Goal: Task Accomplishment & Management: Complete application form

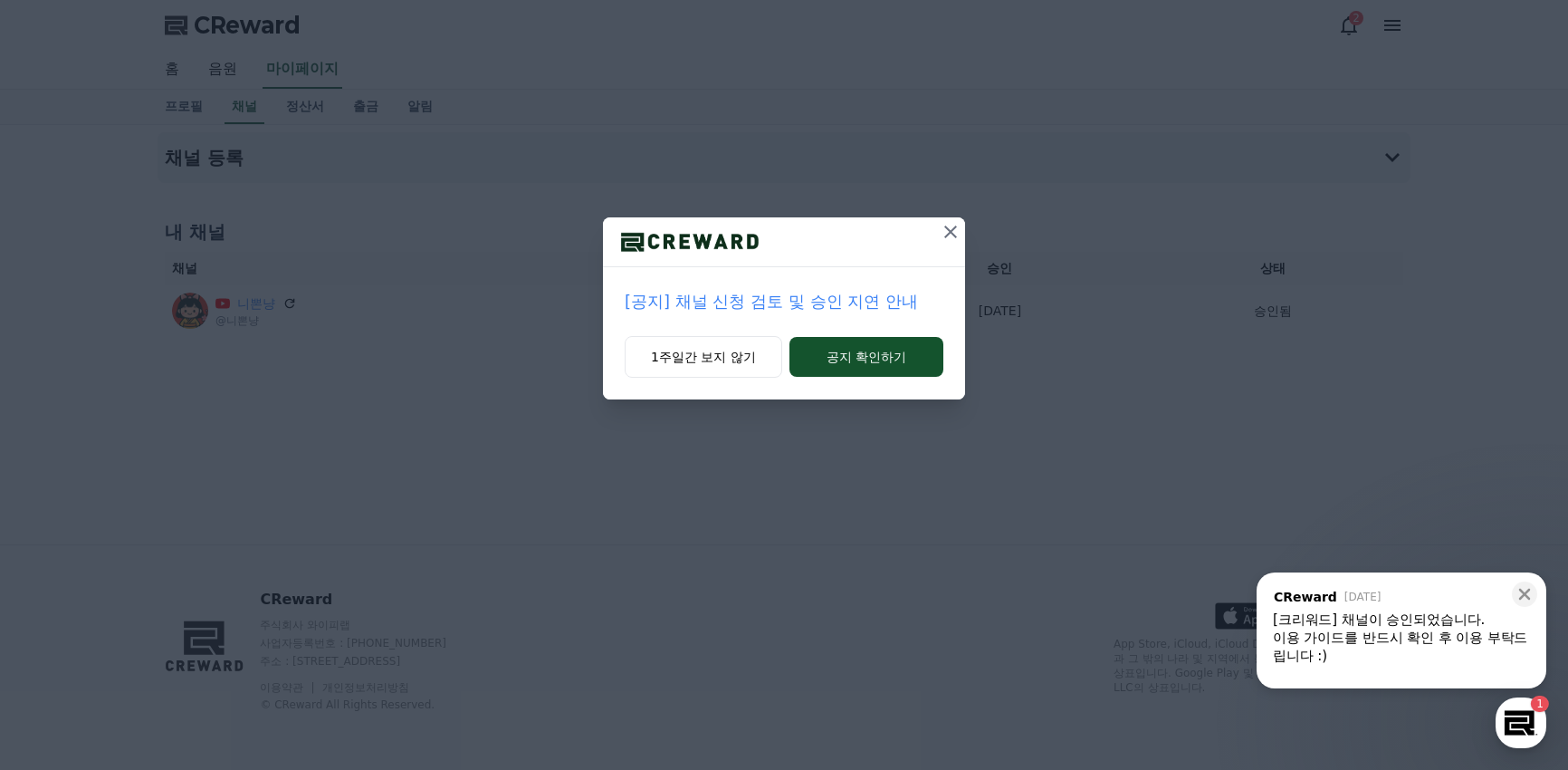
click at [946, 233] on icon at bounding box center [950, 231] width 22 height 22
click at [956, 227] on icon at bounding box center [951, 231] width 12 height 12
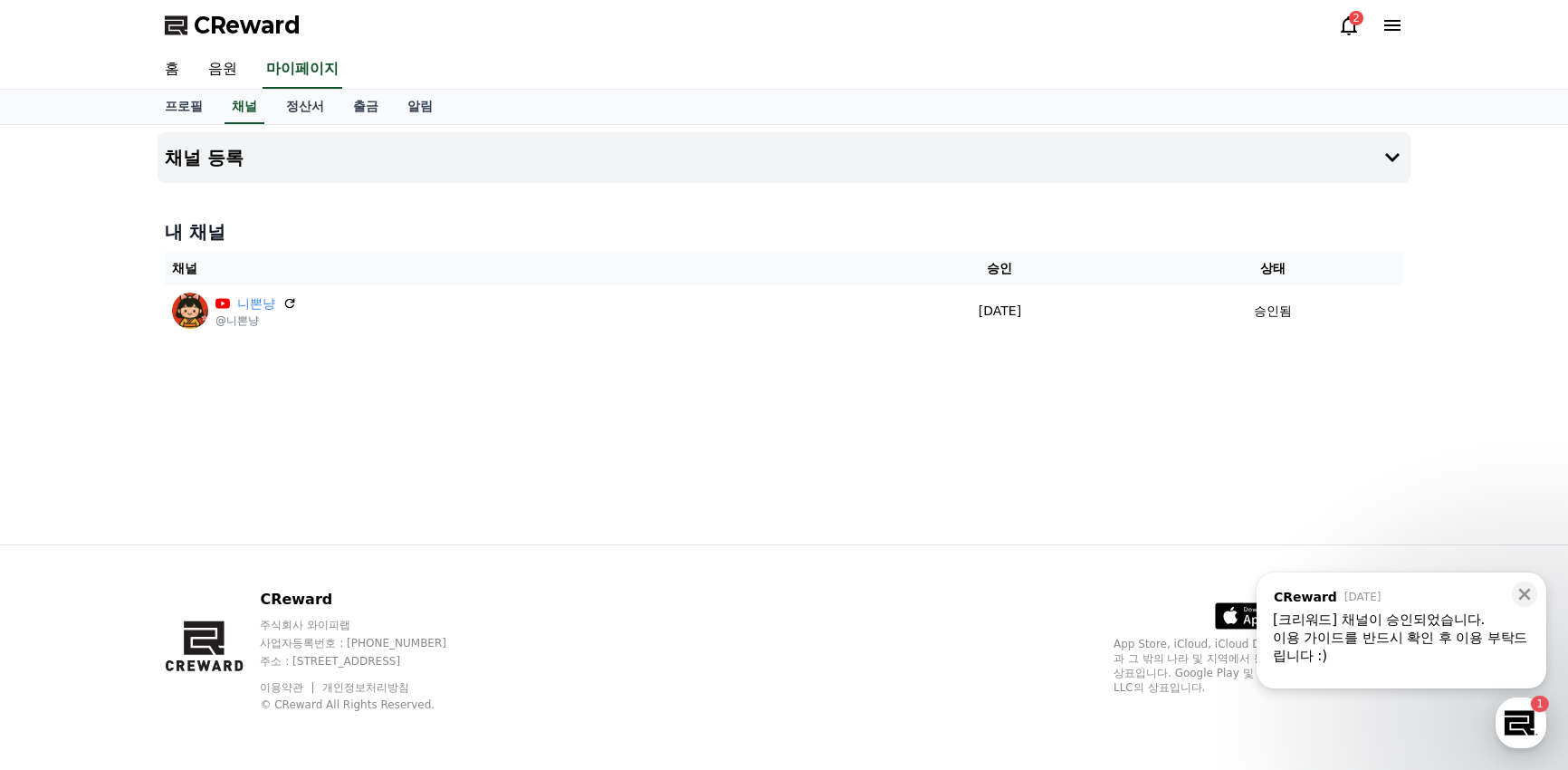
click at [1047, 440] on div "채널 등록 내 채널 채널 승인 상태 니뽄냥 @니뽄냥 [DATE] 09-22 승인됨" at bounding box center [784, 334] width 1267 height 420
click at [241, 104] on link "채널" at bounding box center [244, 107] width 40 height 34
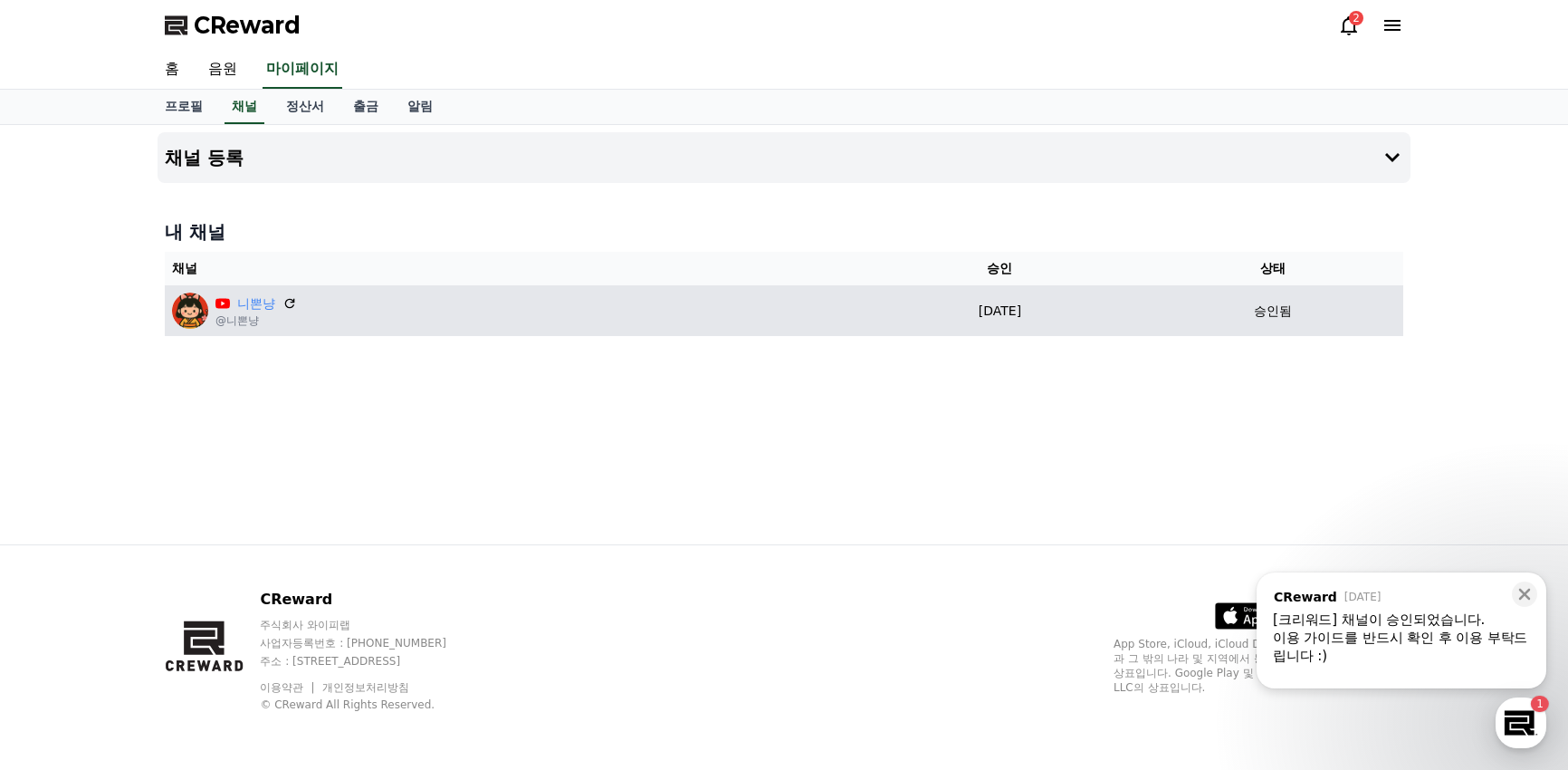
click at [694, 325] on div "니뽄냥 @니뽄냥" at bounding box center [511, 311] width 678 height 36
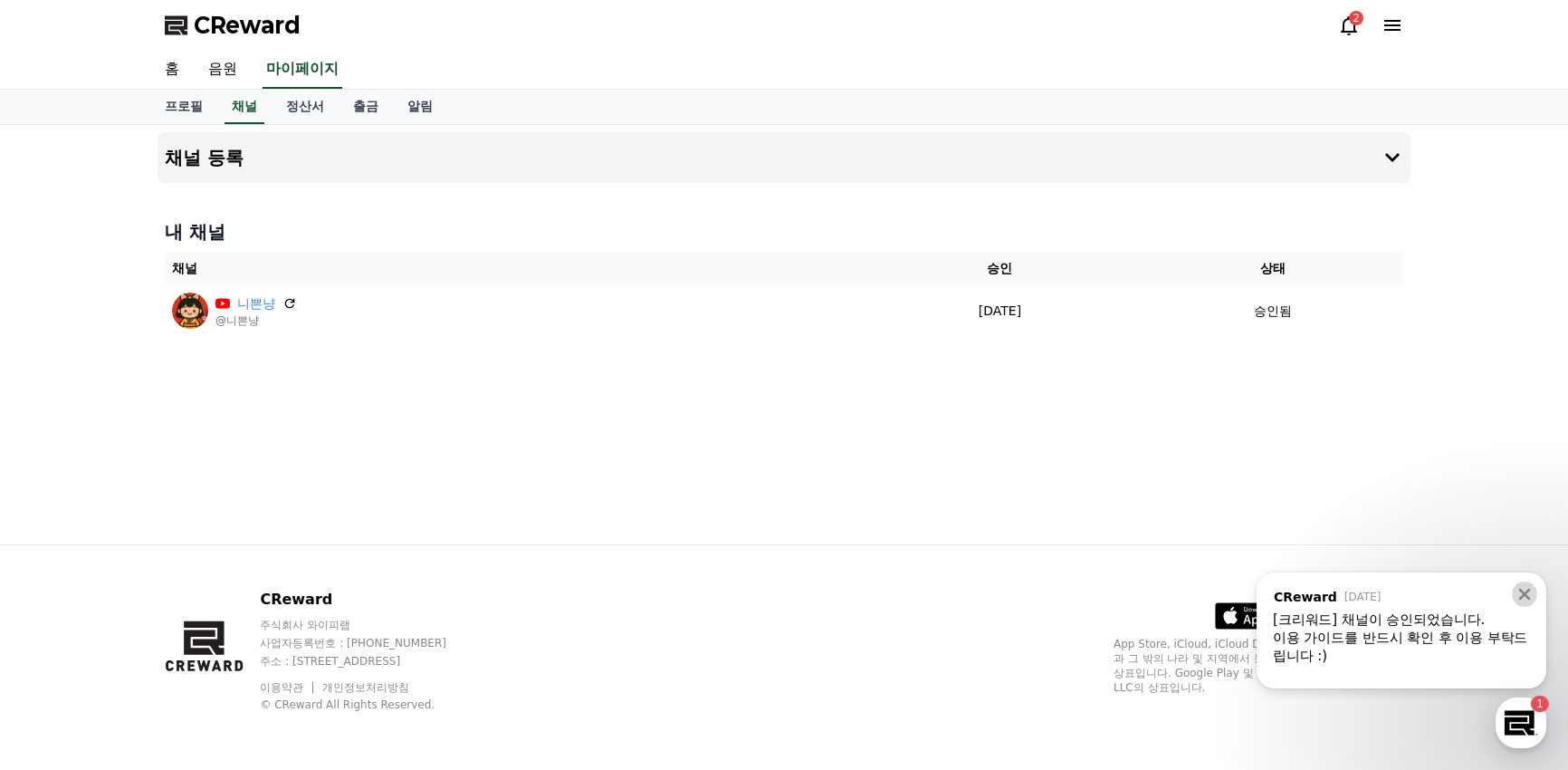
click at [1520, 592] on icon at bounding box center [1523, 594] width 18 height 18
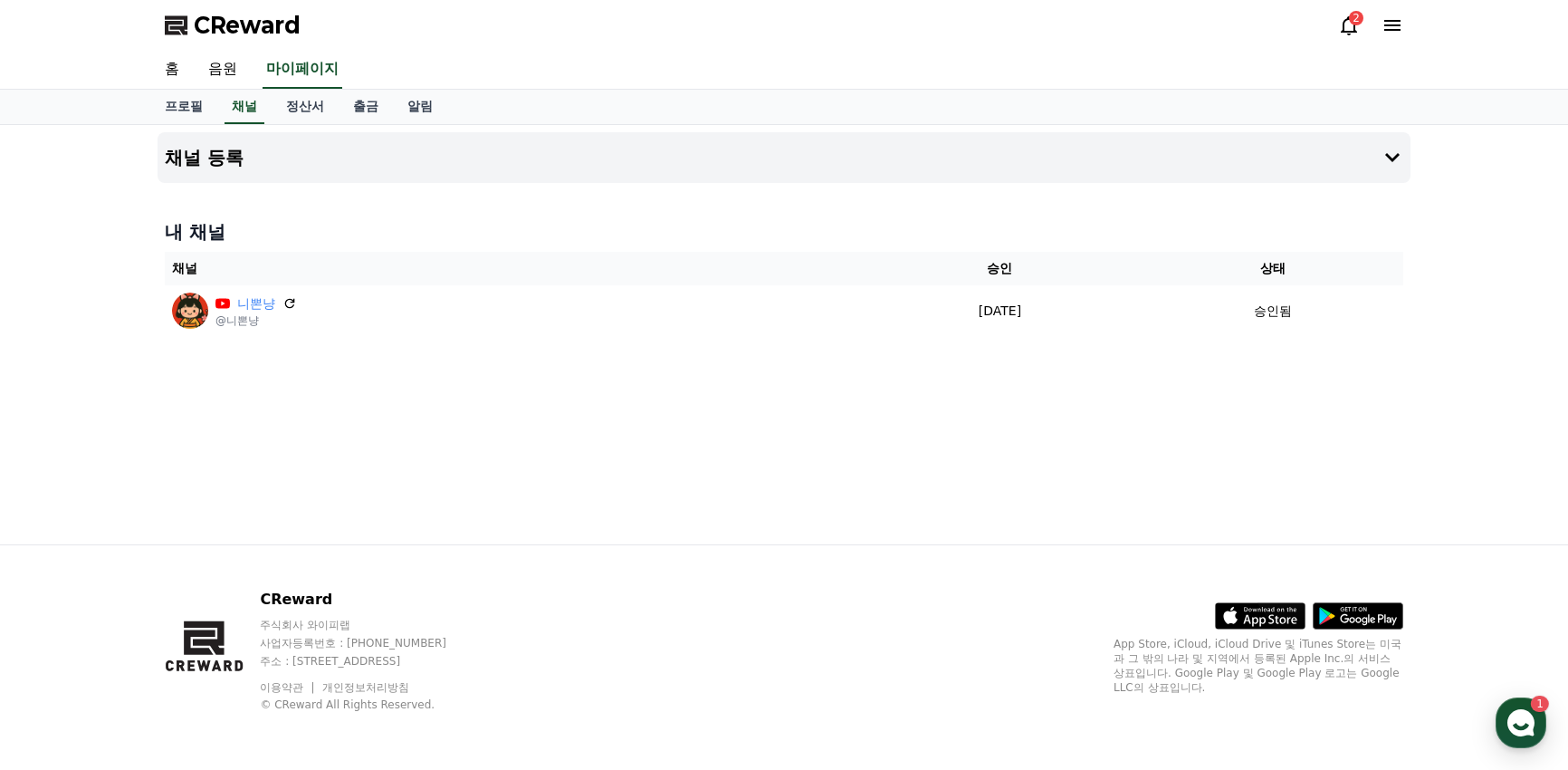
click at [1520, 592] on icon at bounding box center [1523, 594] width 18 height 18
click at [699, 408] on div "채널 등록 내 채널 채널 승인 상태 니뽄냥 @니뽄냥 [DATE] 09-22 승인됨" at bounding box center [784, 334] width 1267 height 420
click at [1391, 163] on icon at bounding box center [1392, 157] width 22 height 22
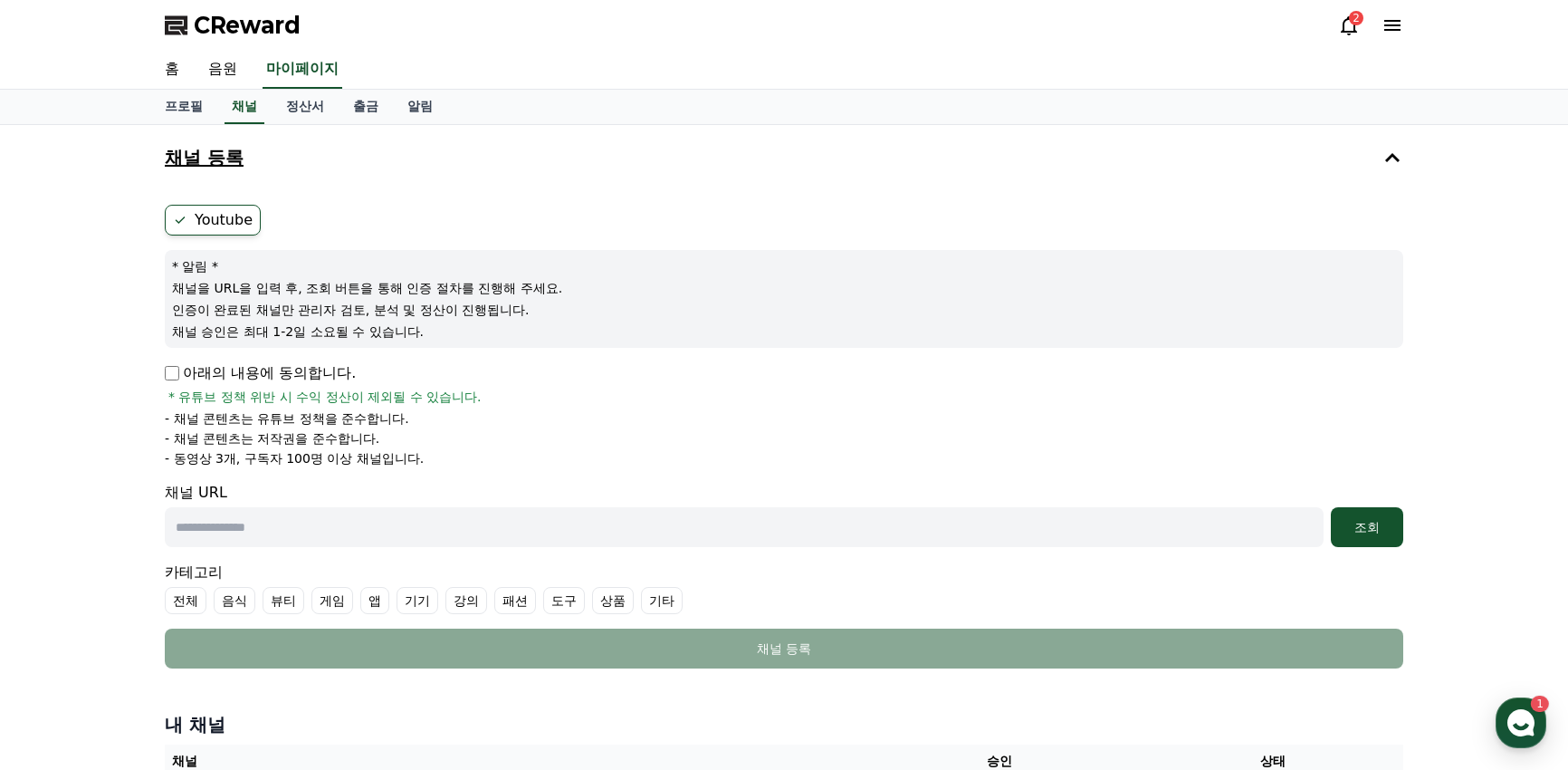
click at [401, 511] on input "text" at bounding box center [744, 527] width 1159 height 40
paste input "**********"
type input "**********"
click at [1377, 527] on div "조회" at bounding box center [1366, 527] width 58 height 18
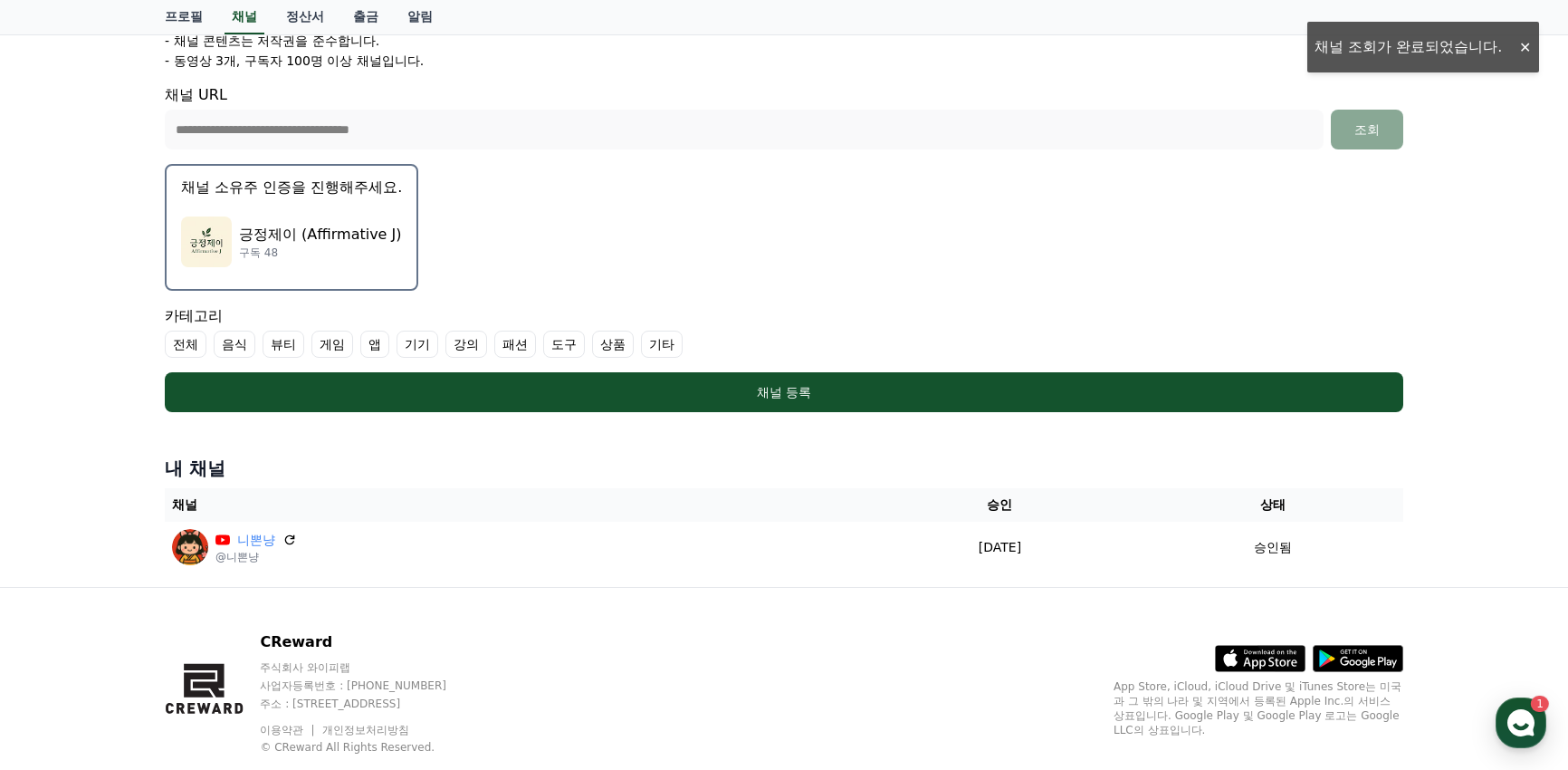
scroll to position [440, 0]
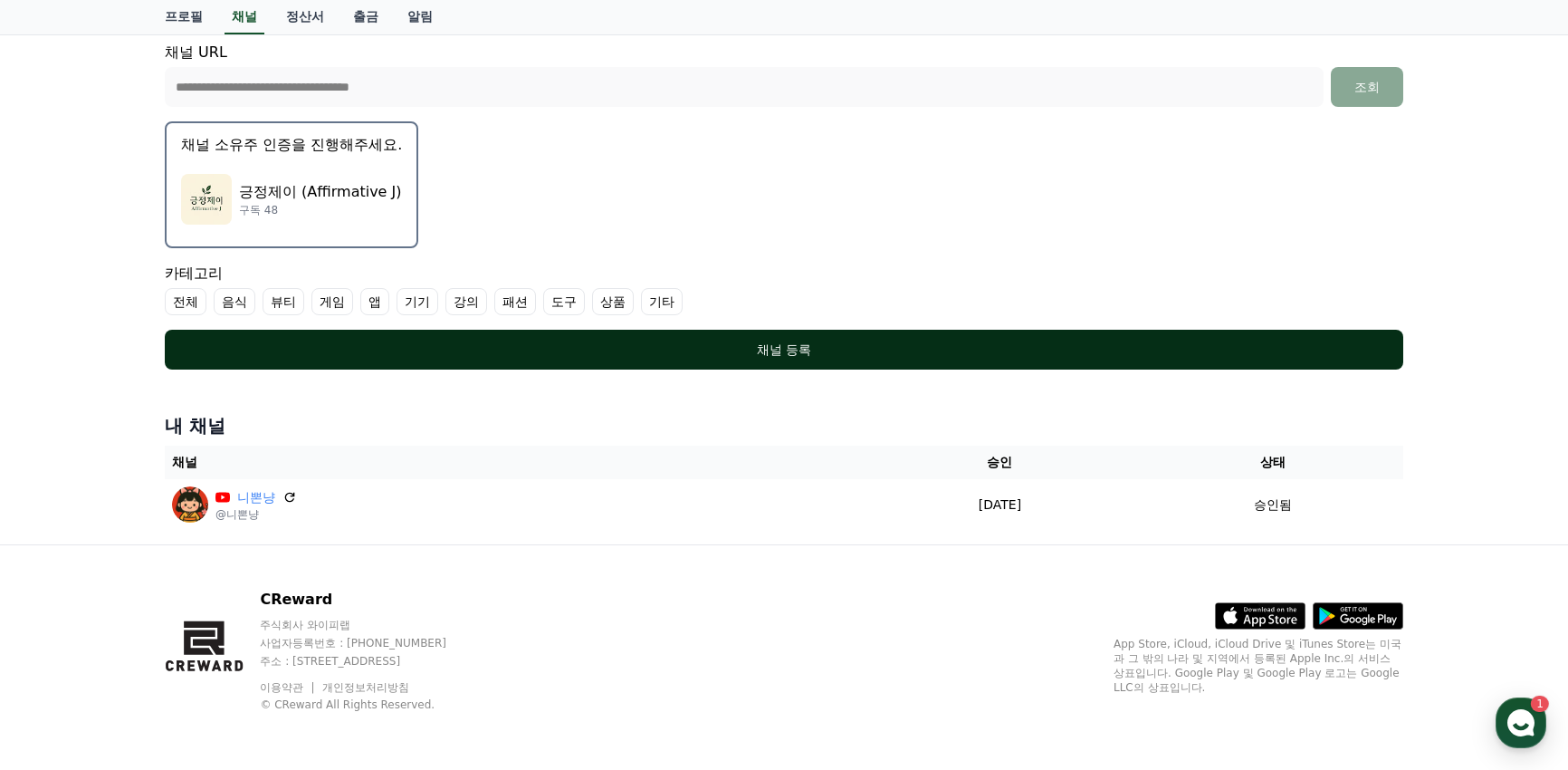
click at [745, 356] on div "채널 등록" at bounding box center [783, 349] width 1166 height 18
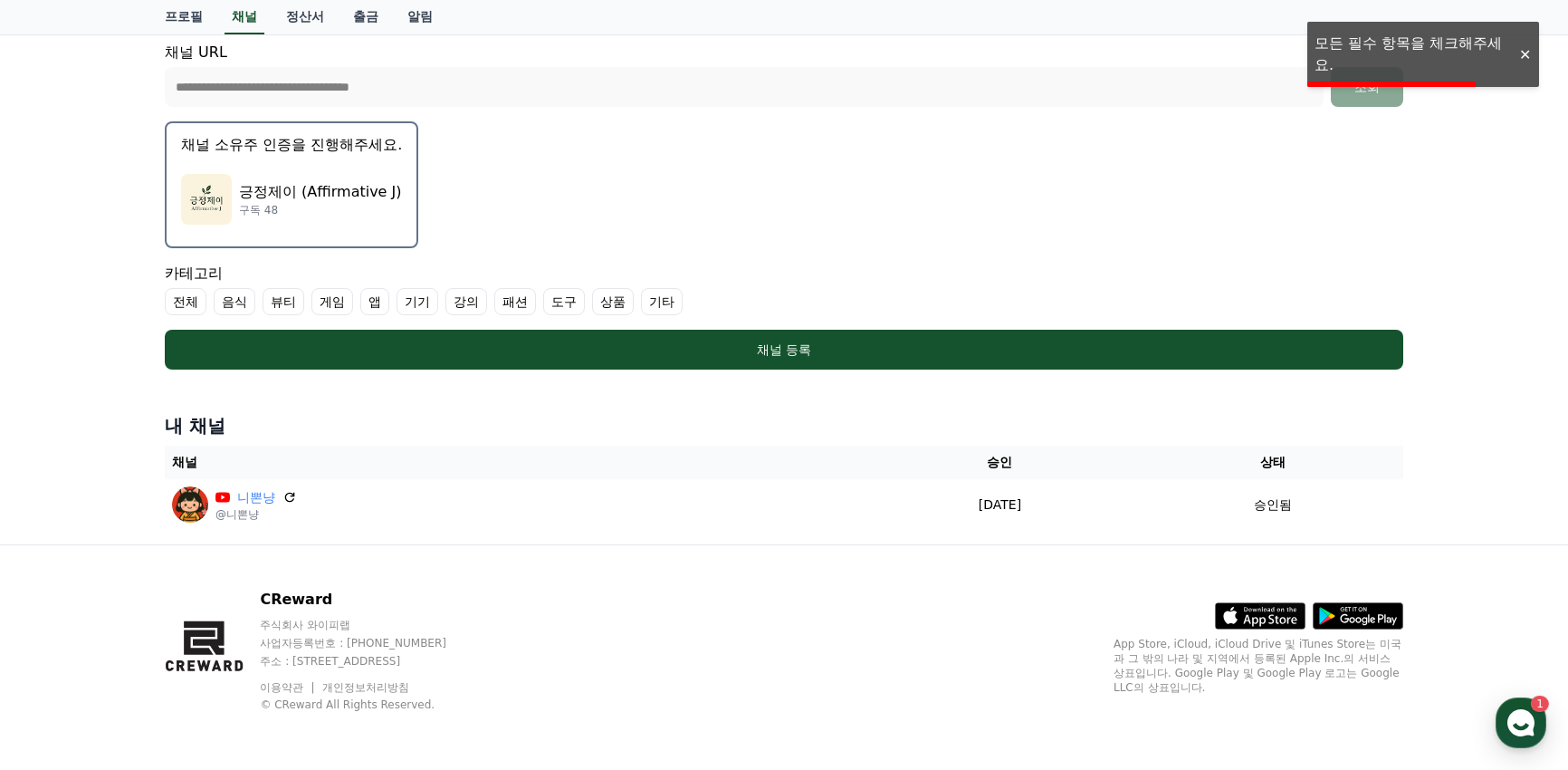
scroll to position [198, 0]
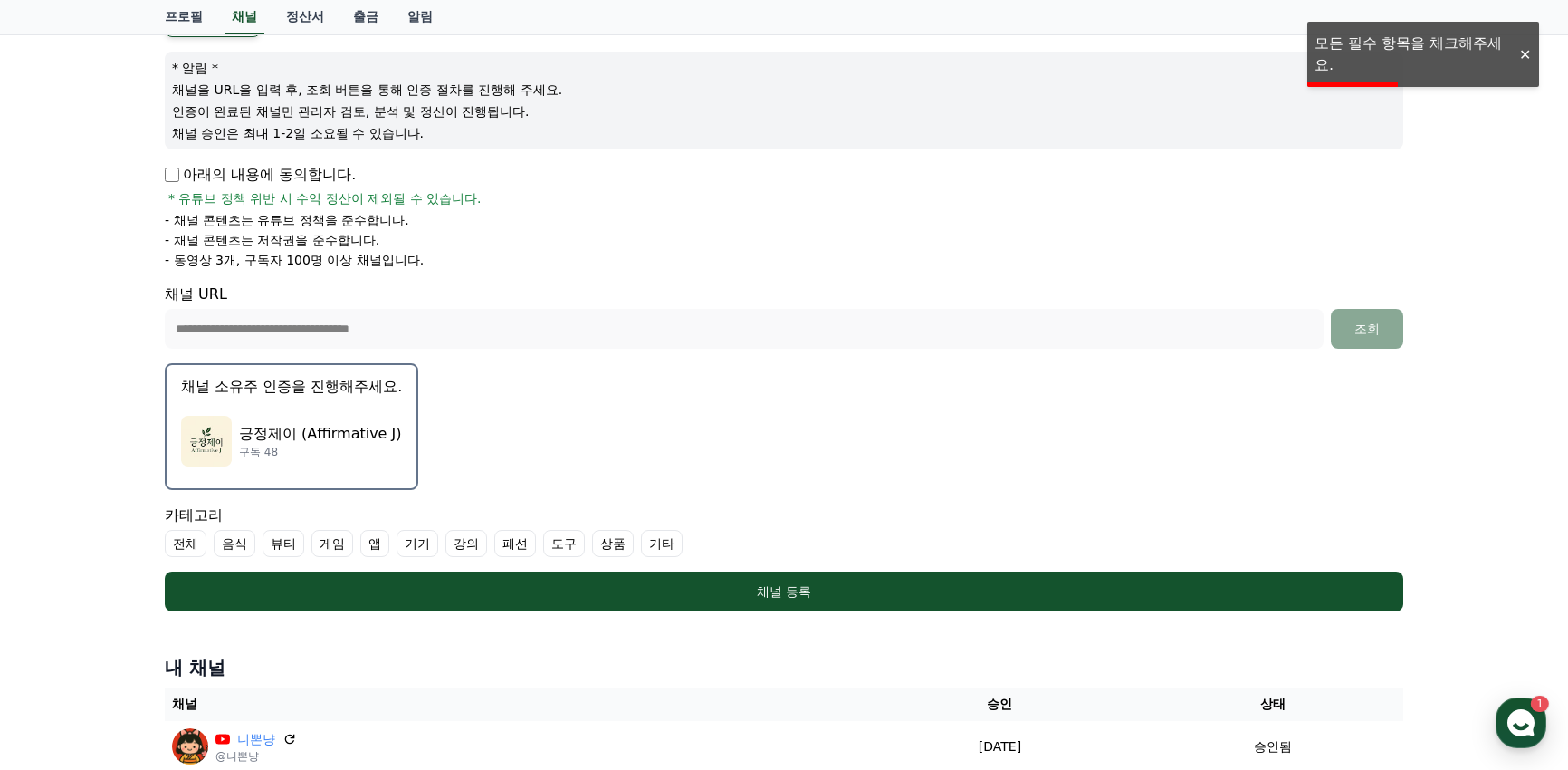
click at [663, 549] on label "기타" at bounding box center [662, 543] width 42 height 27
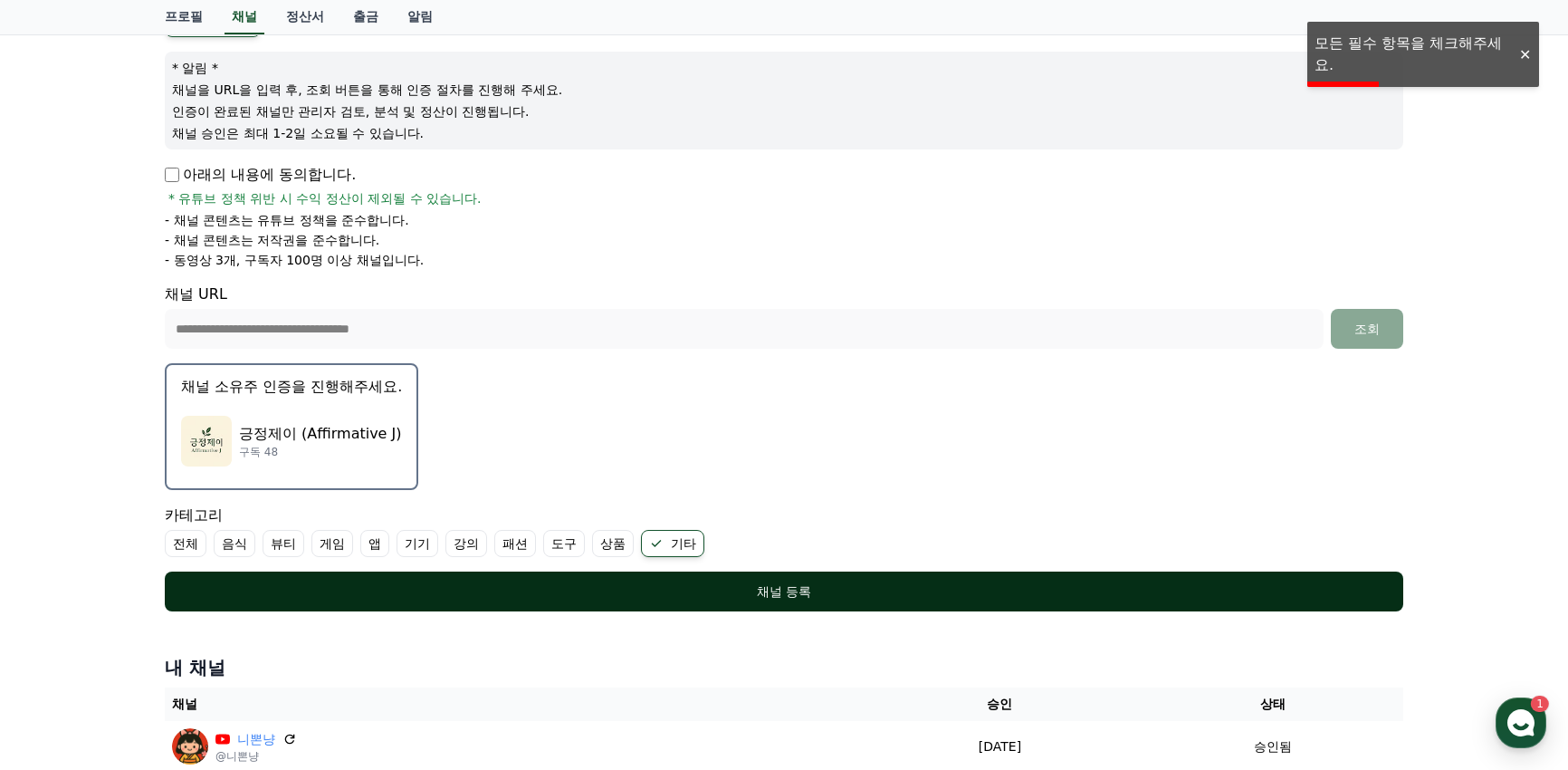
click at [759, 587] on div "채널 등록" at bounding box center [783, 591] width 1166 height 18
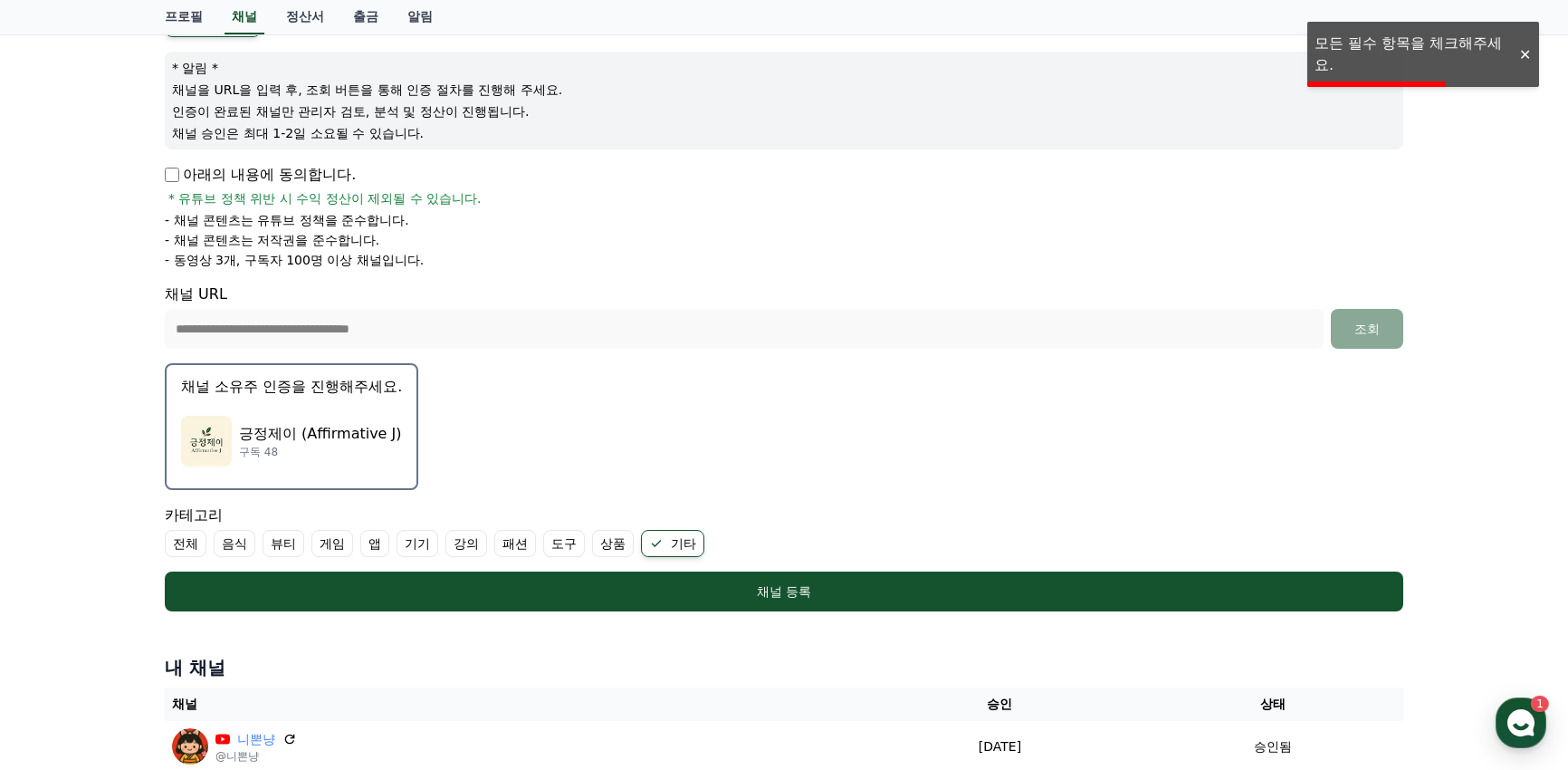
click at [166, 174] on div "**********" at bounding box center [783, 309] width 1253 height 619
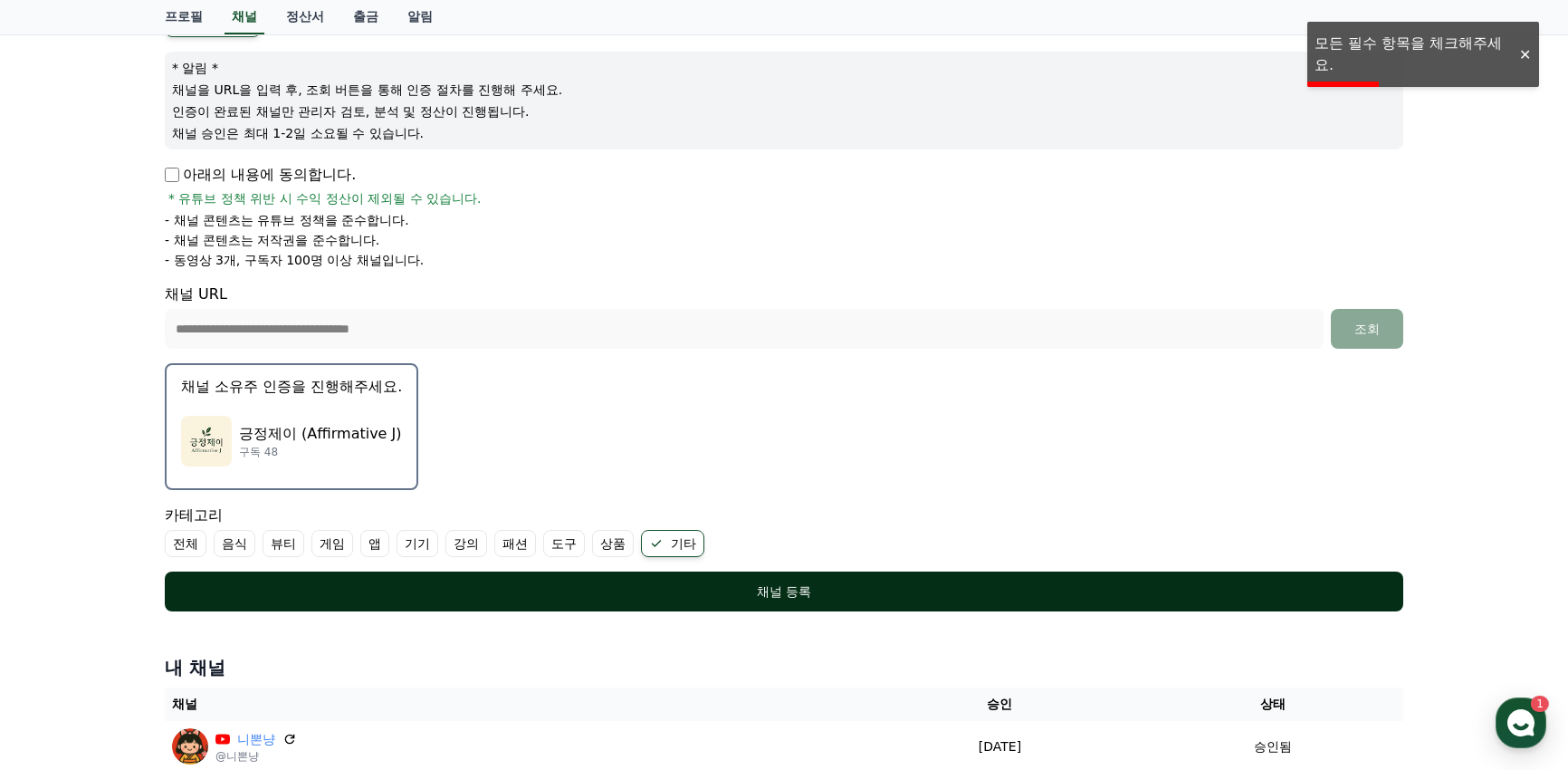
click at [706, 575] on button "채널 등록" at bounding box center [784, 591] width 1238 height 40
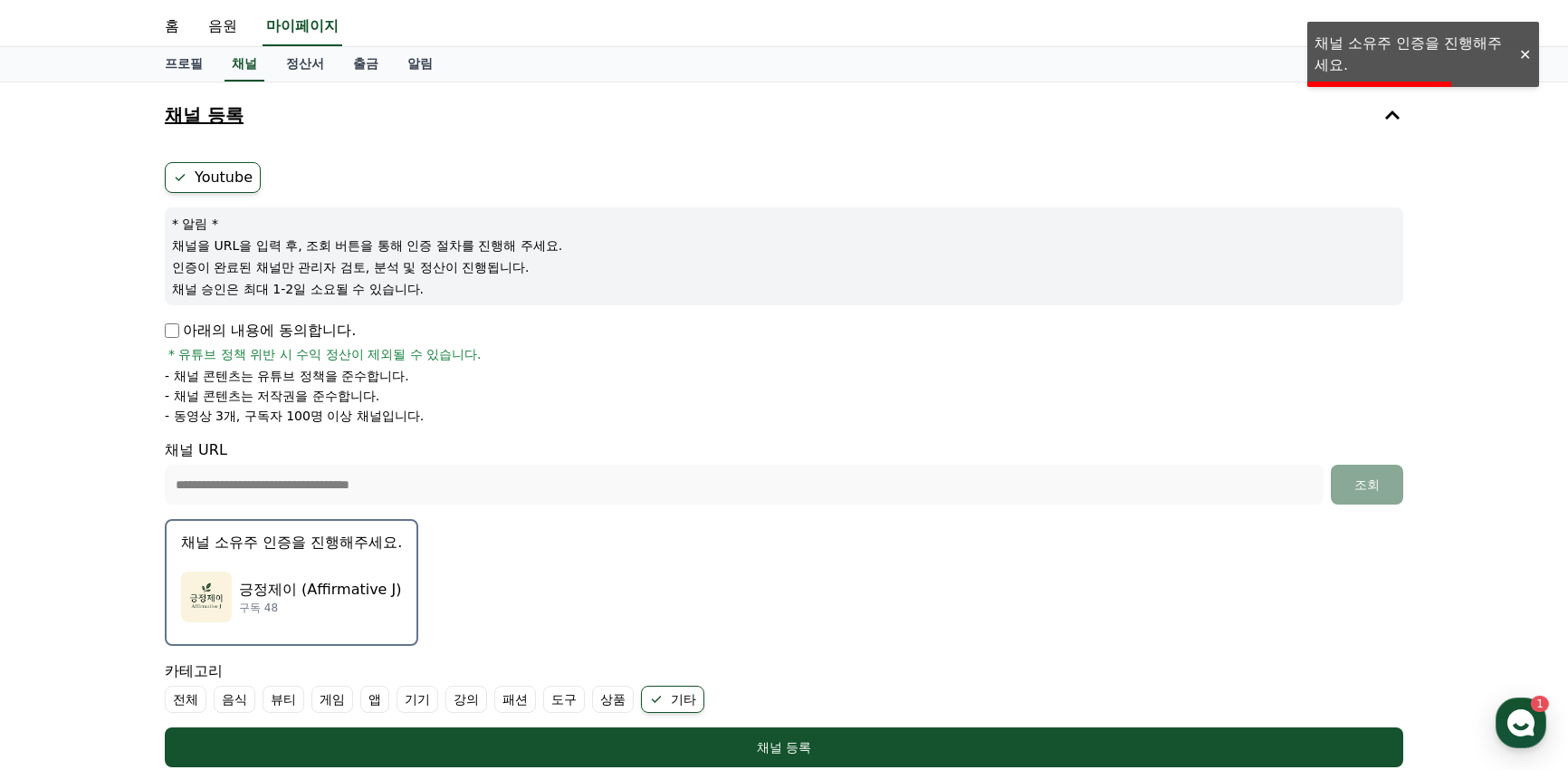
scroll to position [0, 0]
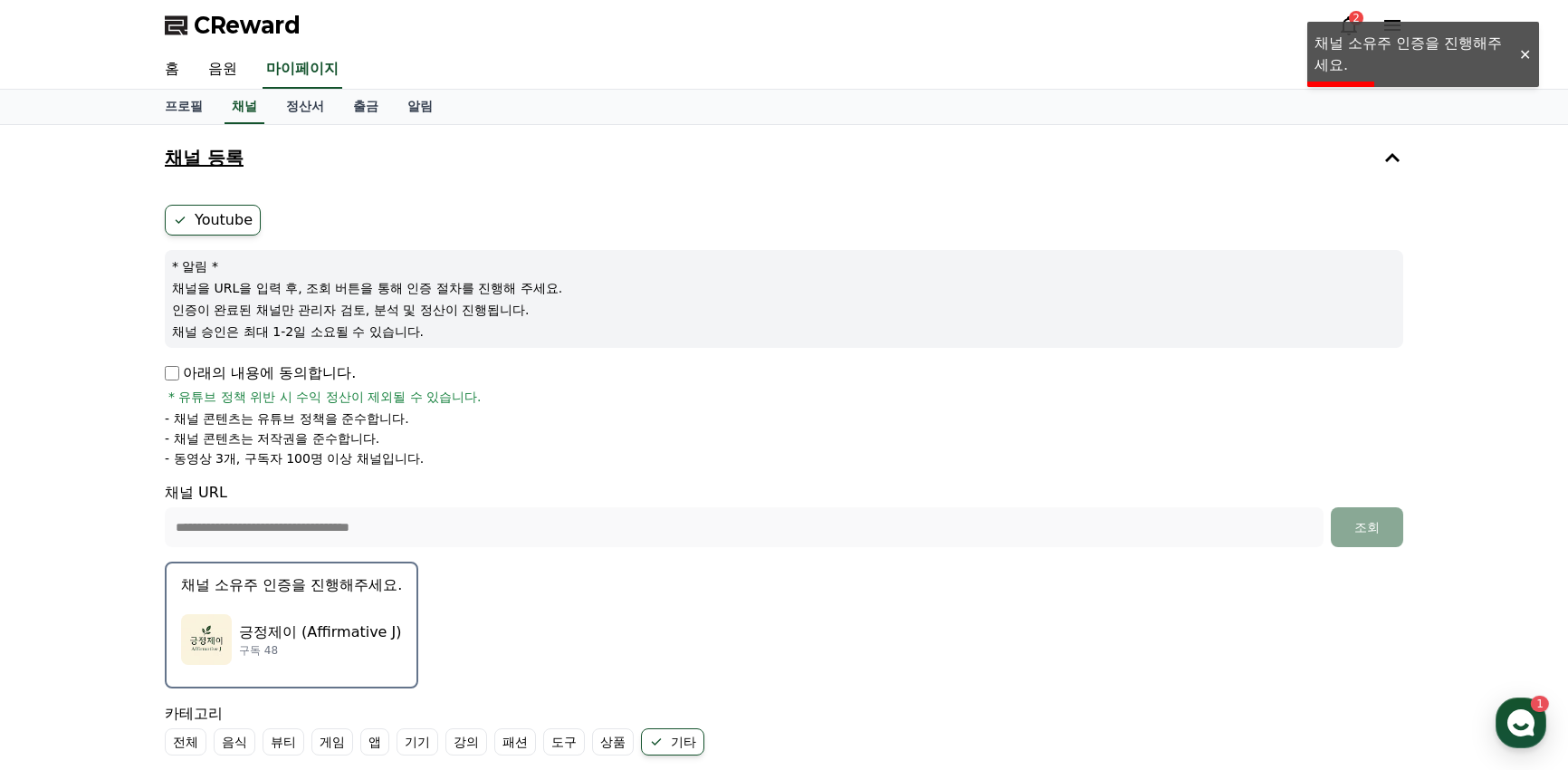
click at [232, 221] on label "Youtube" at bounding box center [212, 220] width 96 height 31
click at [369, 298] on div "* 알림 * 채널을 URL을 입력 후, 조회 버튼을 통해 인증 절차를 진행해 주세요. 인증이 완료된 채널만 관리자 검토, 분석 및 정산이 진행…" at bounding box center [784, 298] width 1238 height 98
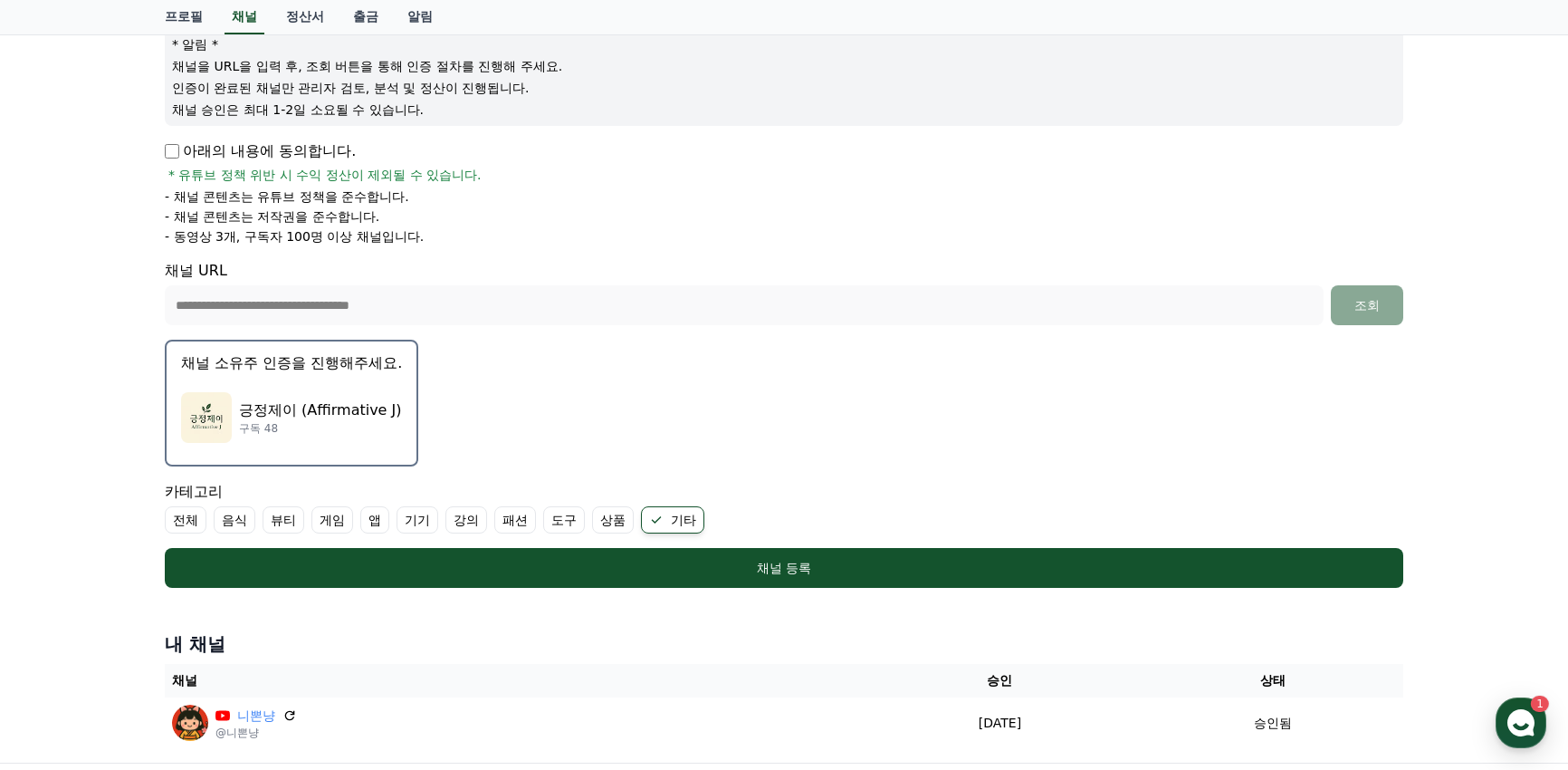
scroll to position [198, 0]
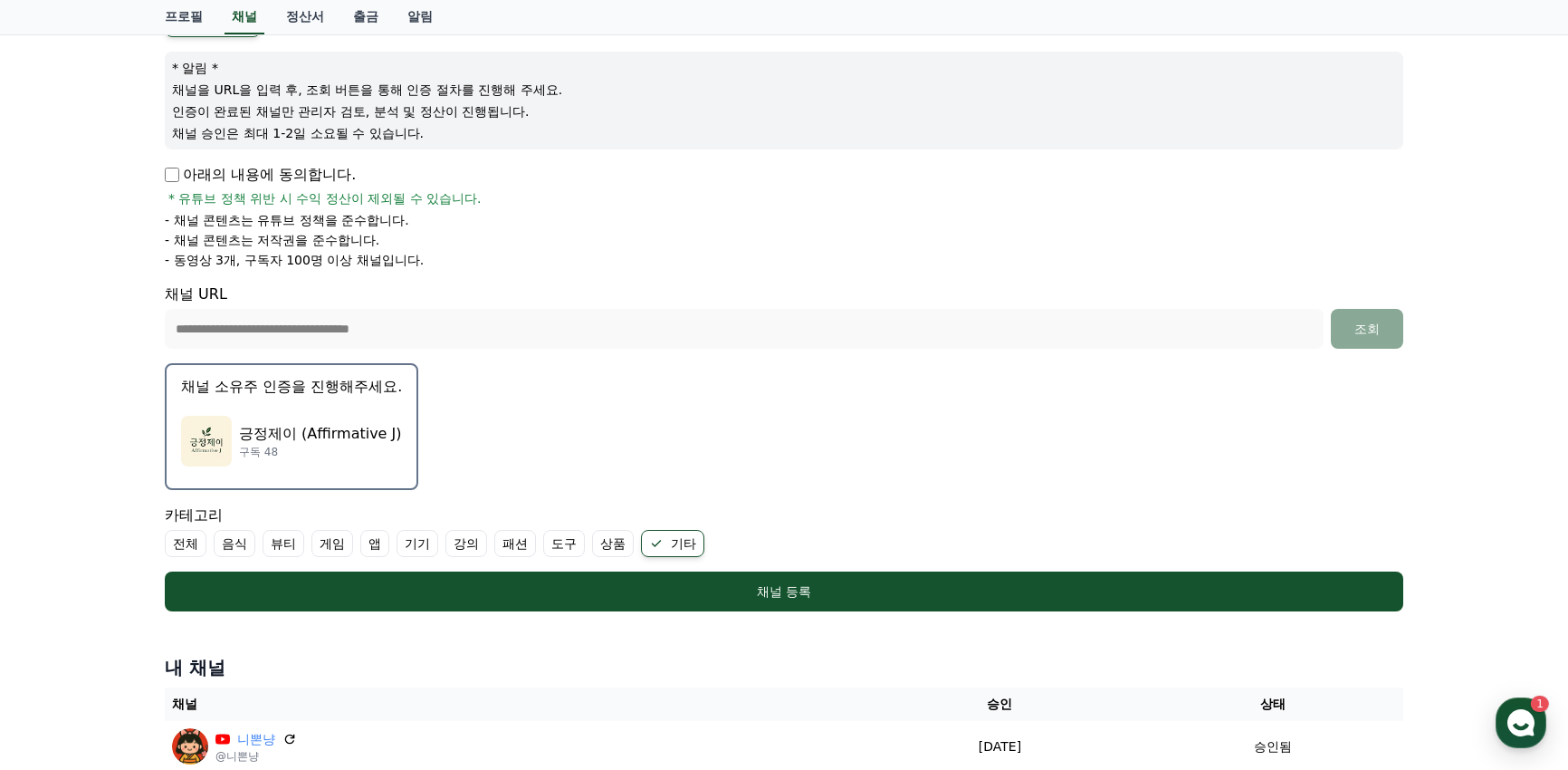
click at [318, 392] on p "채널 소유주 인증을 진행해주세요." at bounding box center [291, 386] width 221 height 22
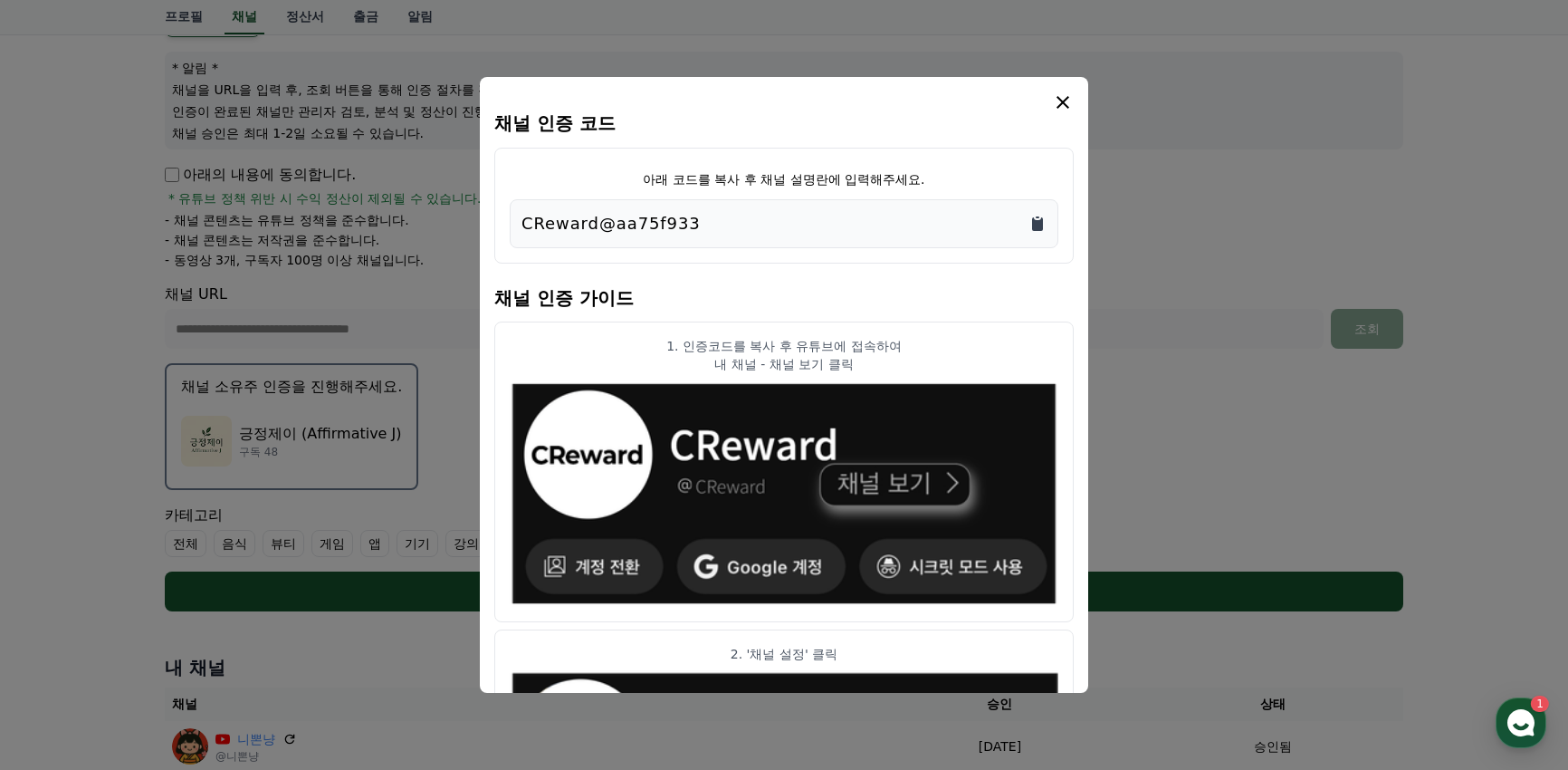
click at [1034, 222] on icon "Copy to clipboard" at bounding box center [1037, 224] width 10 height 13
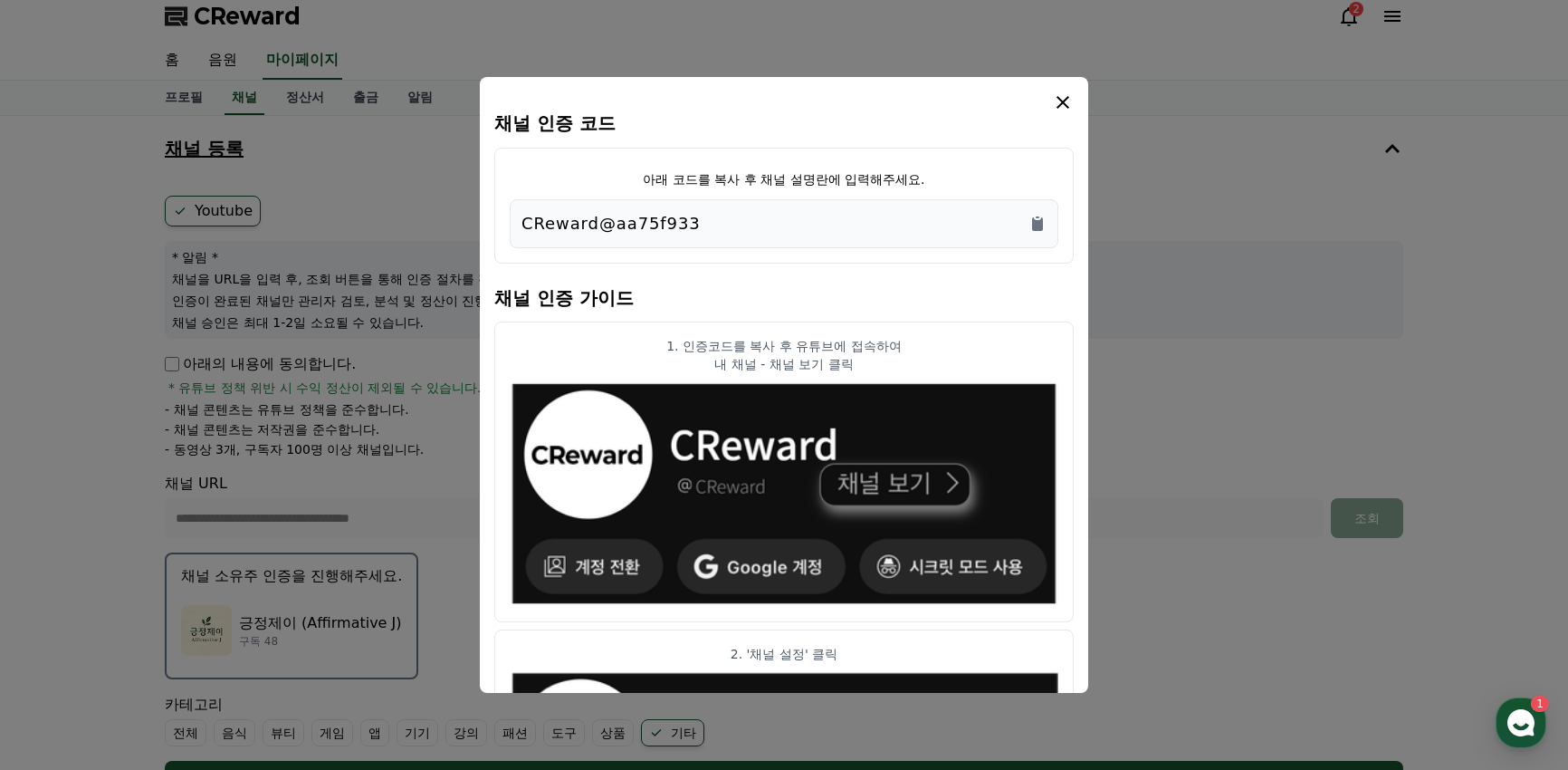
scroll to position [0, 0]
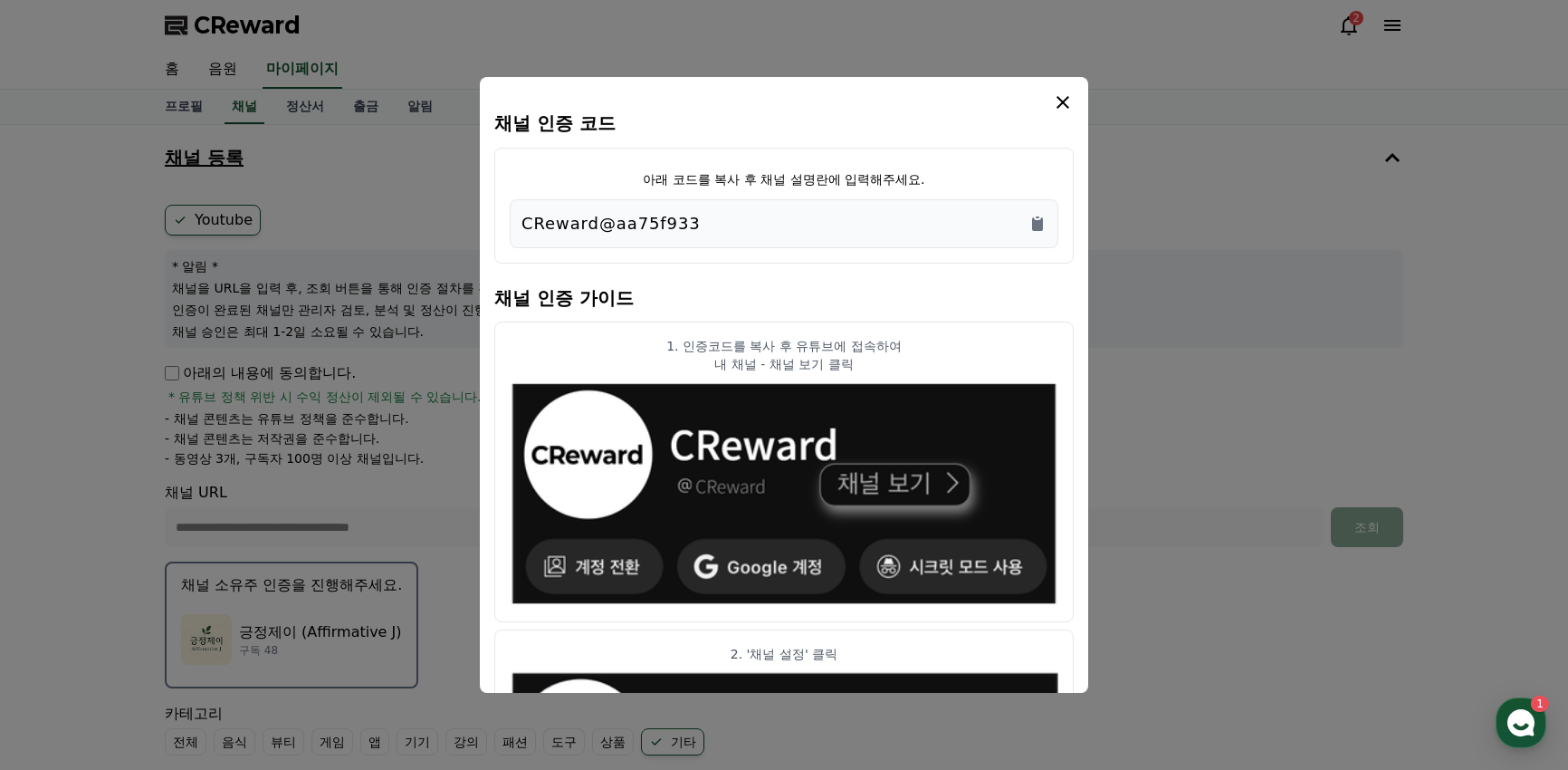
click at [1059, 103] on icon "modal" at bounding box center [1062, 102] width 22 height 22
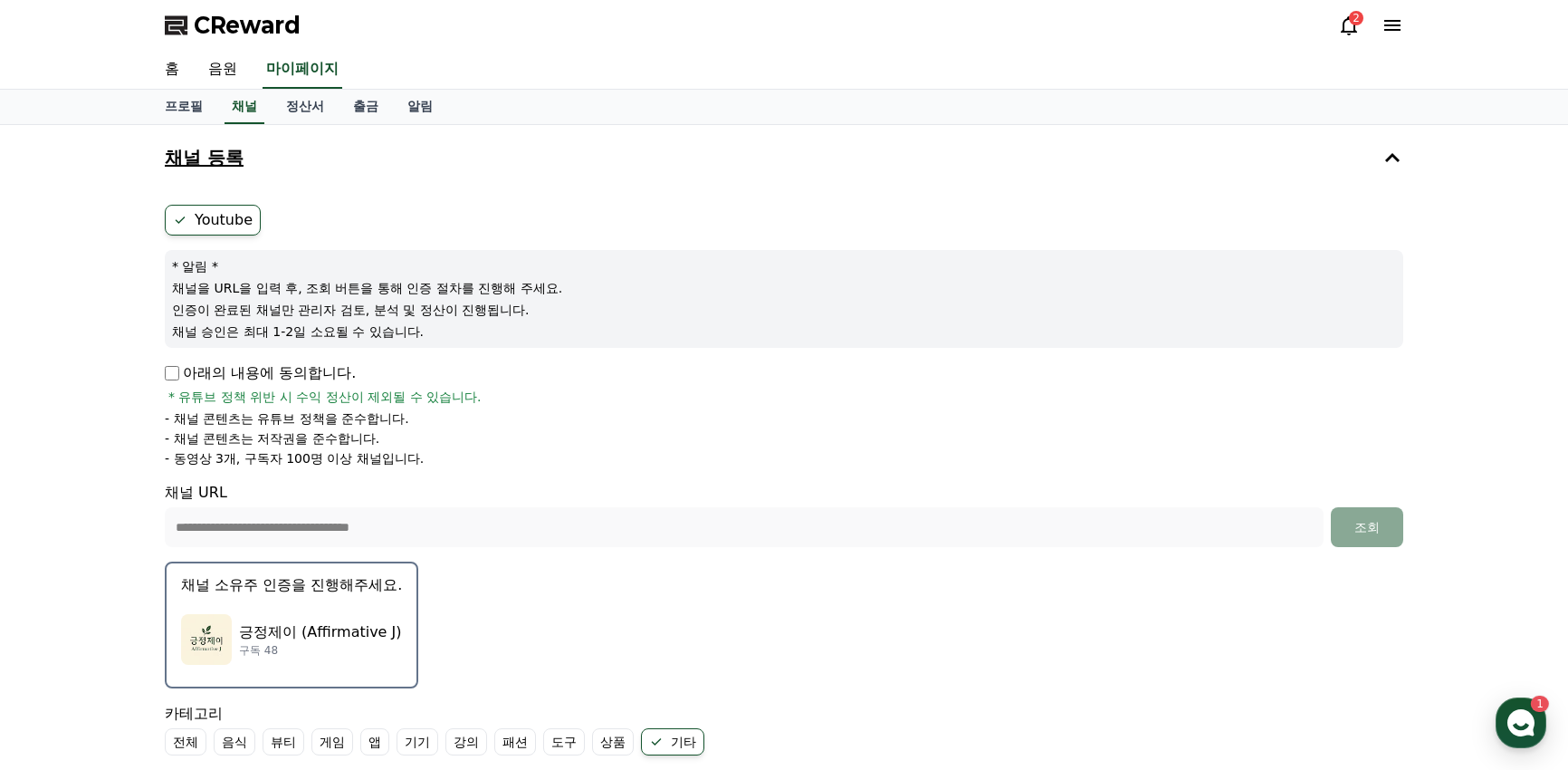
scroll to position [242, 0]
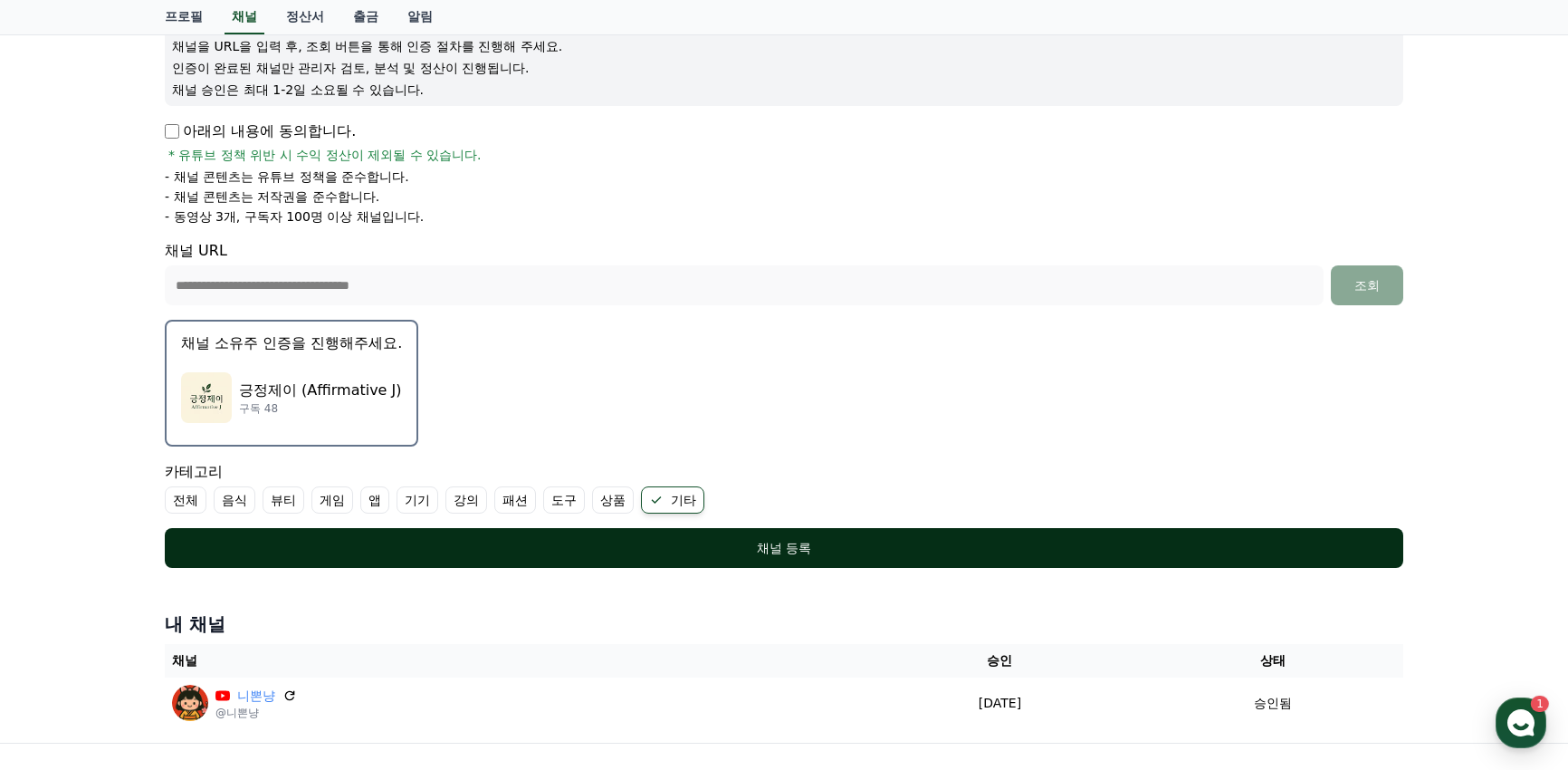
click at [850, 543] on div "채널 등록" at bounding box center [783, 547] width 1166 height 18
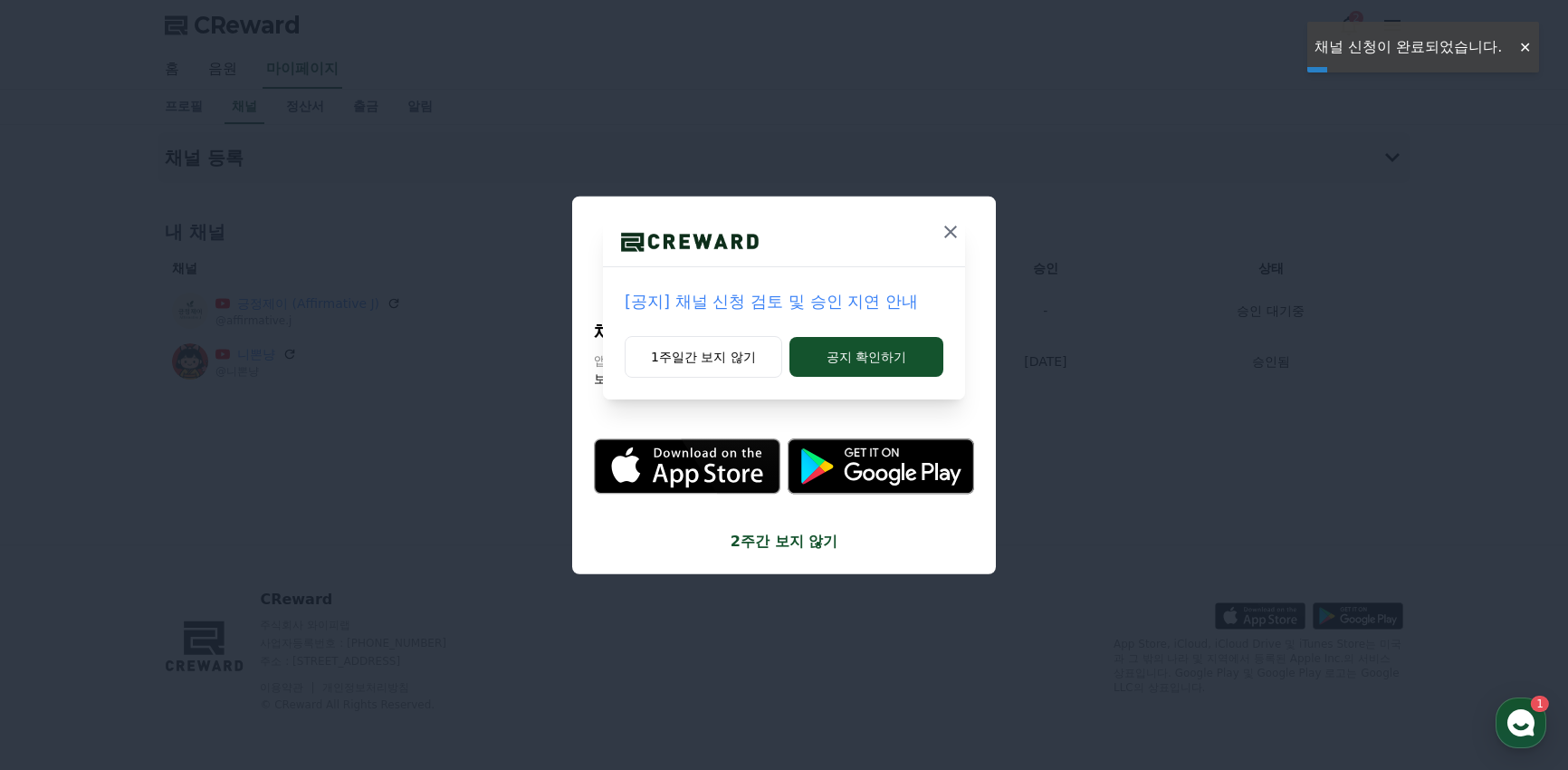
click at [949, 228] on icon at bounding box center [950, 231] width 22 height 22
click at [960, 223] on icon at bounding box center [951, 231] width 22 height 22
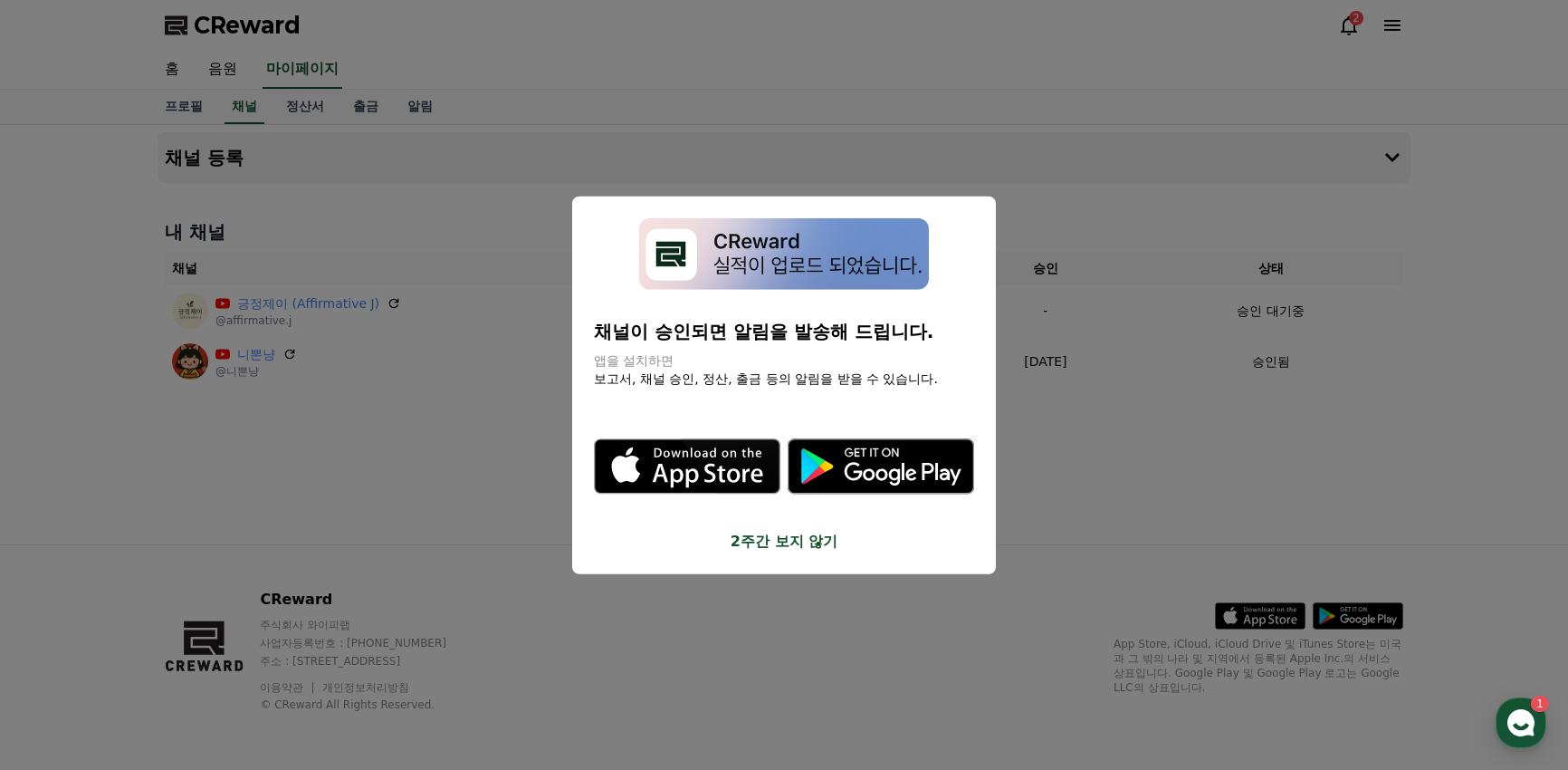
click at [398, 487] on button "close modal" at bounding box center [784, 385] width 1568 height 770
